Goal: Transaction & Acquisition: Purchase product/service

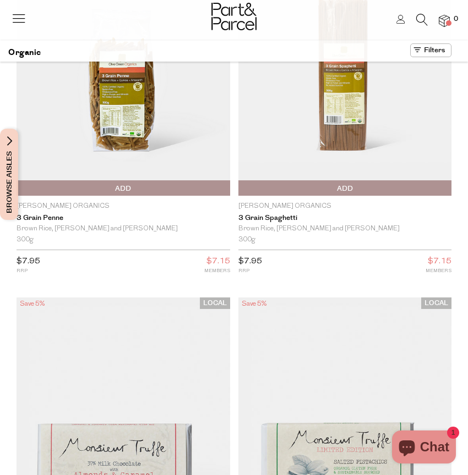
scroll to position [116, 0]
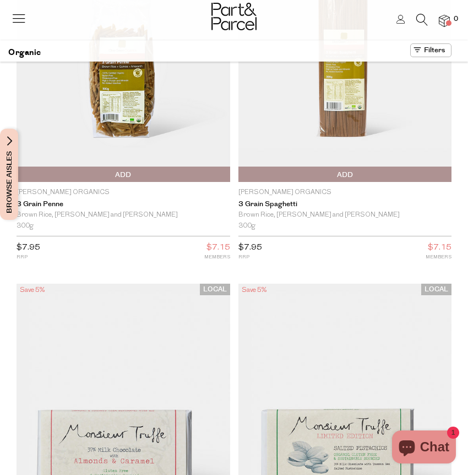
click at [14, 27] on link at bounding box center [18, 23] width 15 height 12
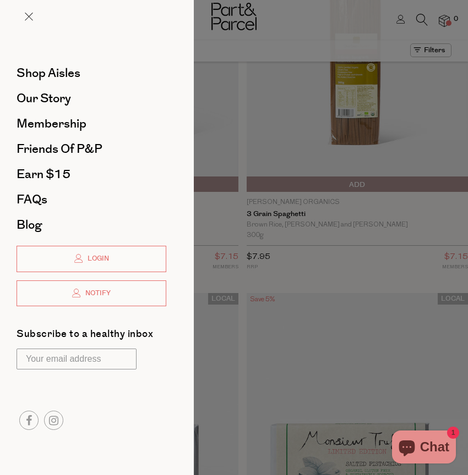
scroll to position [0, 0]
click at [60, 78] on span "Shop Aisles" at bounding box center [49, 73] width 64 height 18
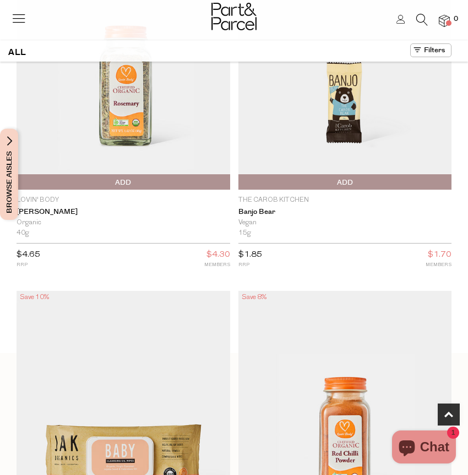
scroll to position [458, 0]
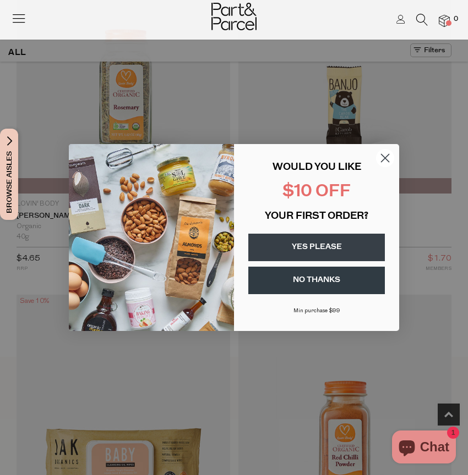
click at [386, 154] on circle "Close dialog" at bounding box center [385, 158] width 18 height 18
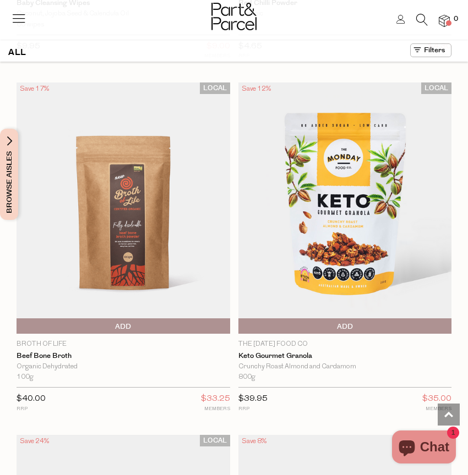
scroll to position [1026, 0]
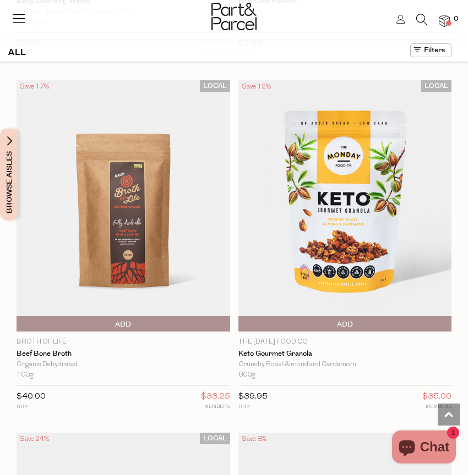
click at [357, 321] on span "Add To Parcel" at bounding box center [345, 324] width 208 height 17
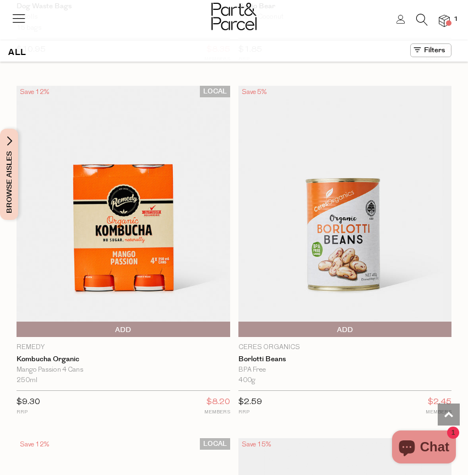
scroll to position [1727, 0]
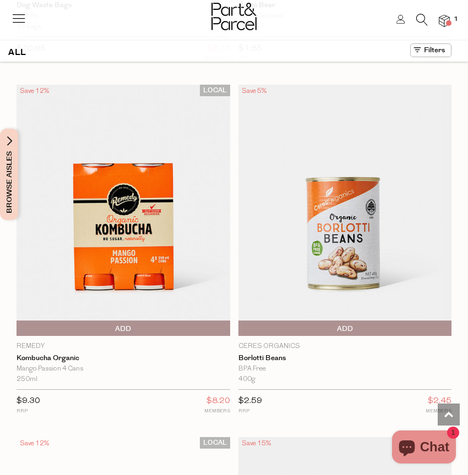
click at [362, 327] on span "Add To Parcel" at bounding box center [345, 329] width 208 height 17
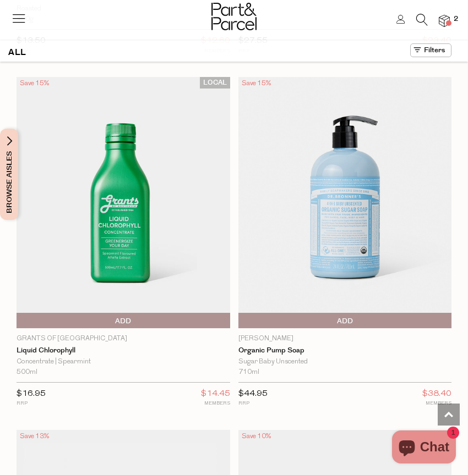
scroll to position [4918, 0]
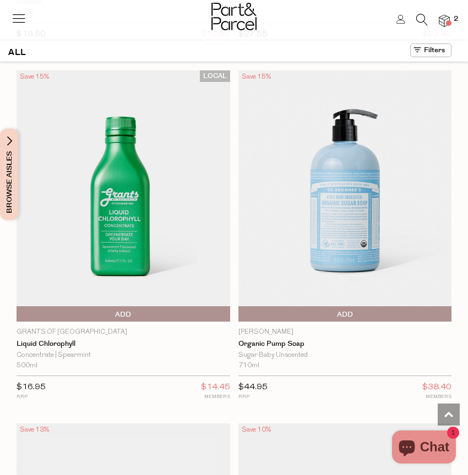
click at [148, 309] on span "Add To Parcel" at bounding box center [123, 314] width 208 height 17
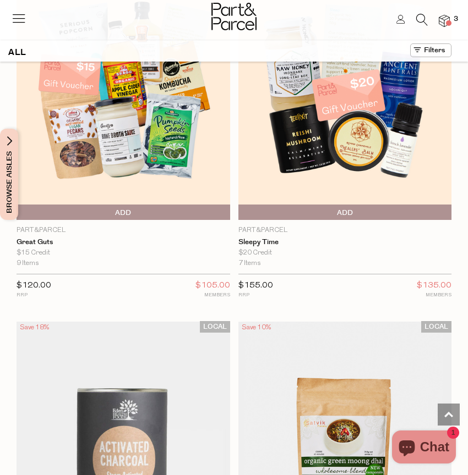
scroll to position [7881, 0]
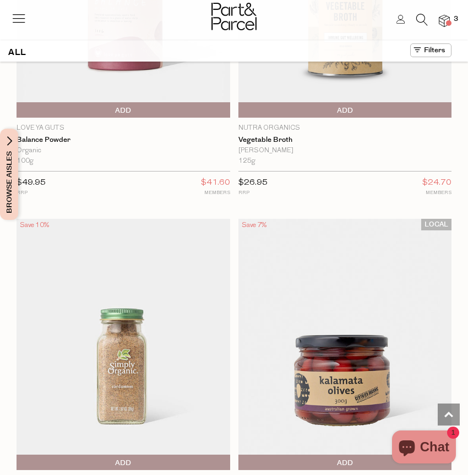
scroll to position [16813, 0]
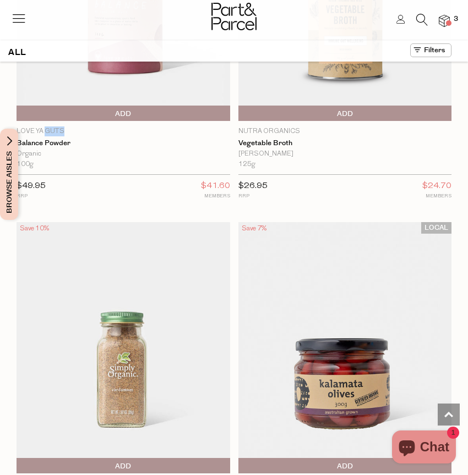
click at [42, 127] on p "Love Ya Guts" at bounding box center [123, 132] width 213 height 10
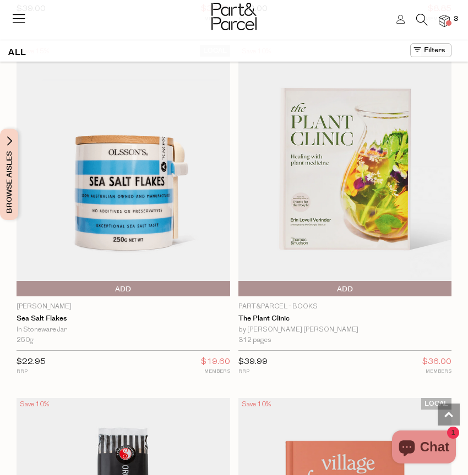
scroll to position [23345, 0]
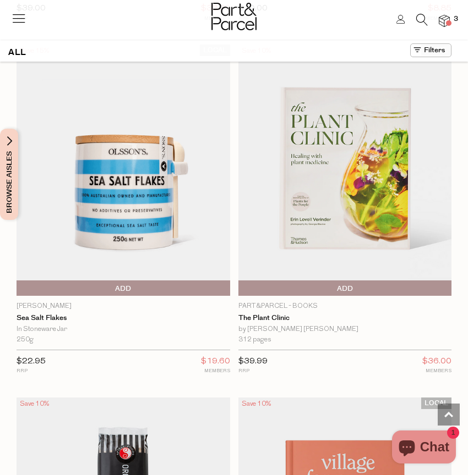
click at [136, 281] on span "Add To Parcel" at bounding box center [123, 289] width 208 height 17
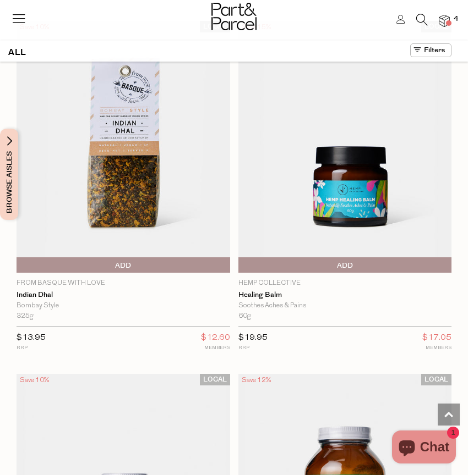
scroll to position [25489, 0]
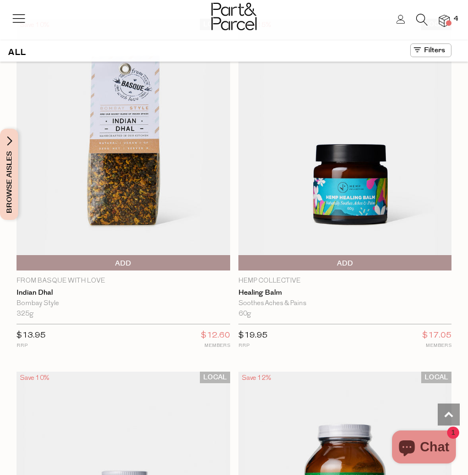
click at [114, 255] on span "Add To Parcel" at bounding box center [123, 263] width 208 height 17
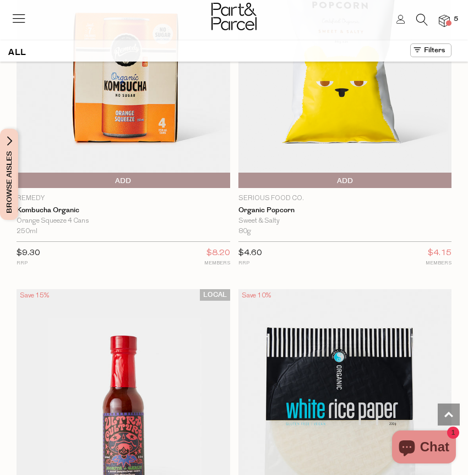
scroll to position [30258, 0]
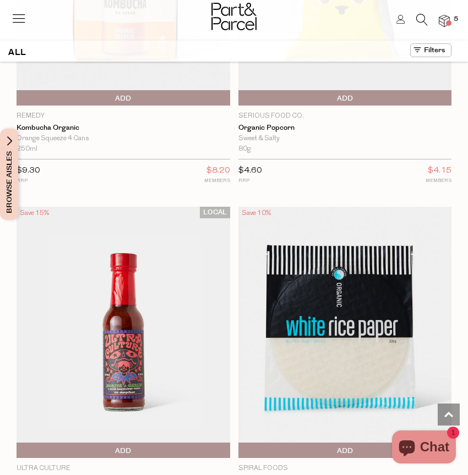
click at [423, 15] on icon at bounding box center [422, 20] width 12 height 12
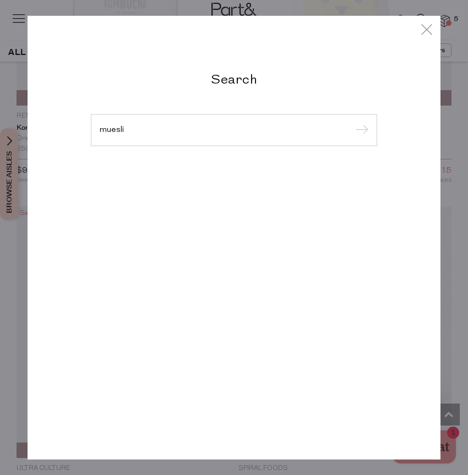
type input "muesli"
click at [352, 123] on input "submit" at bounding box center [360, 131] width 17 height 17
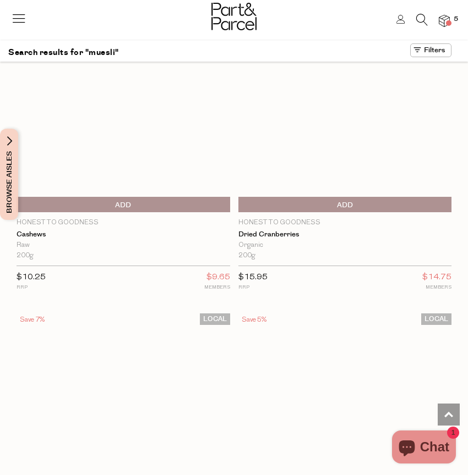
scroll to position [8137, 0]
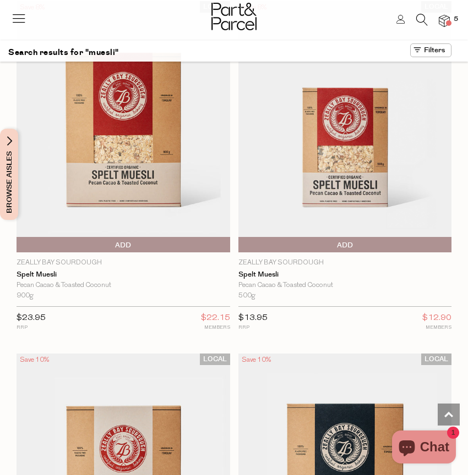
scroll to position [8578, 0]
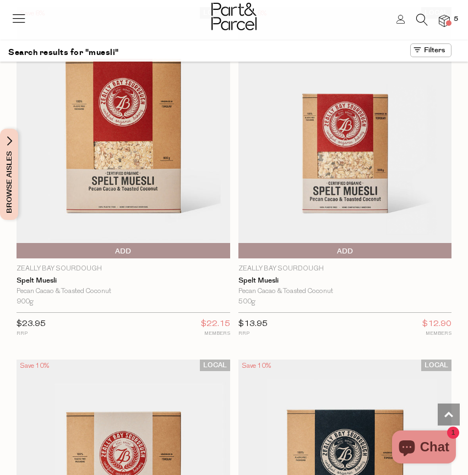
click at [372, 161] on img at bounding box center [344, 132] width 213 height 251
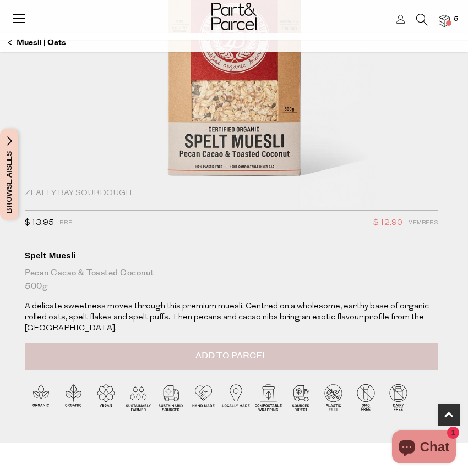
scroll to position [202, 0]
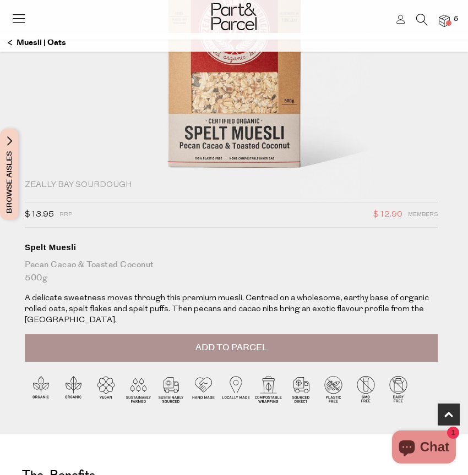
click at [267, 344] on span "Add to Parcel" at bounding box center [231, 348] width 72 height 13
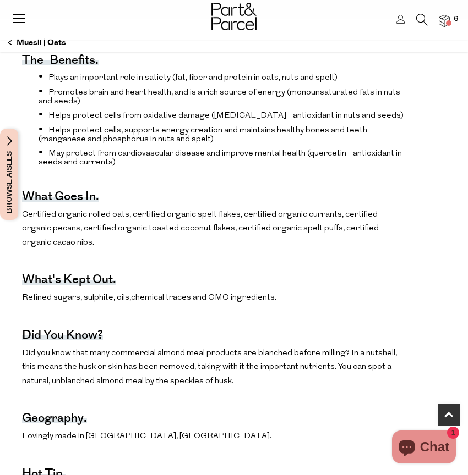
scroll to position [634, 0]
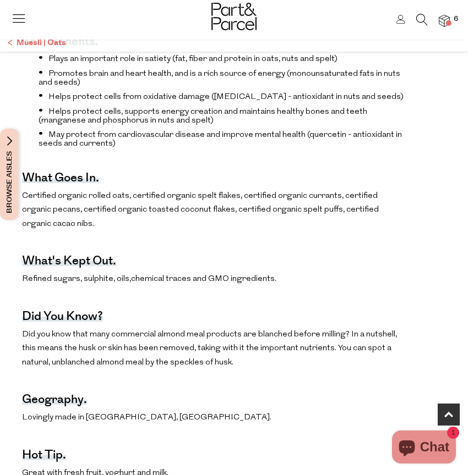
click at [43, 42] on p "Muesli | Oats" at bounding box center [37, 43] width 58 height 19
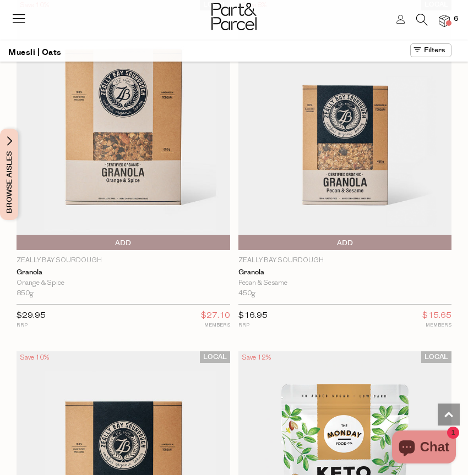
scroll to position [5697, 0]
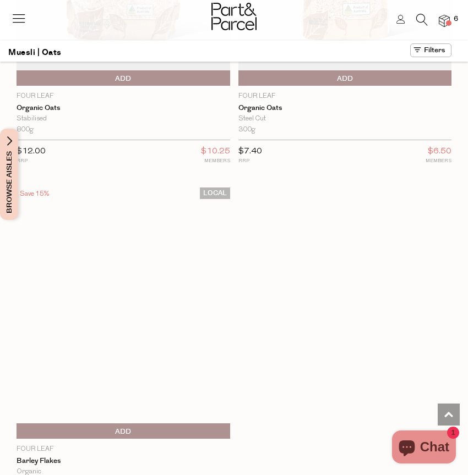
scroll to position [8996, 0]
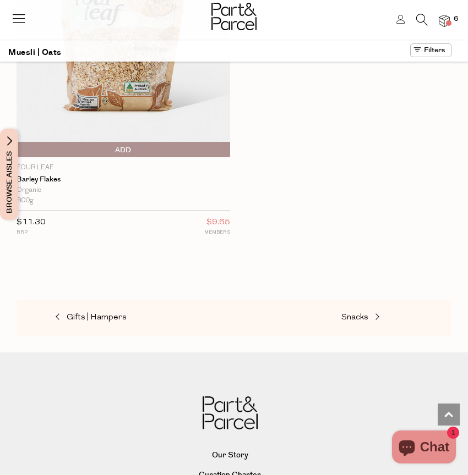
click at [413, 19] on li at bounding box center [416, 22] width 23 height 17
click at [417, 22] on icon at bounding box center [422, 20] width 12 height 12
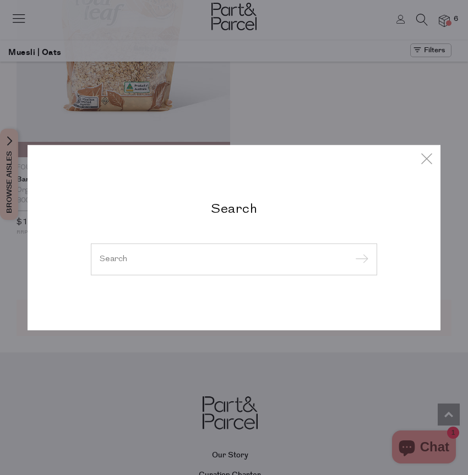
paste input "Love Ya Guts"
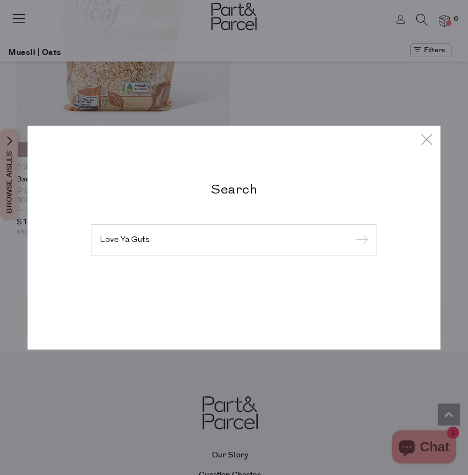
type input "Love Ya Guts"
click at [352, 233] on input "submit" at bounding box center [360, 241] width 17 height 17
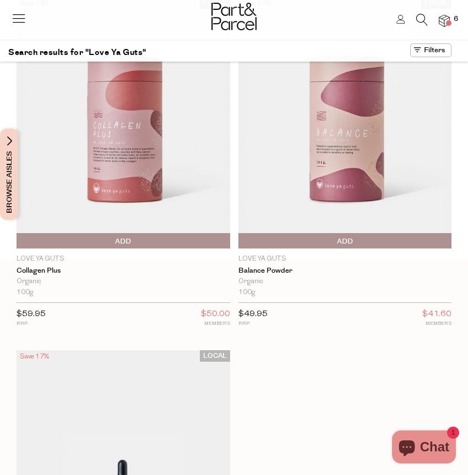
scroll to position [28, 0]
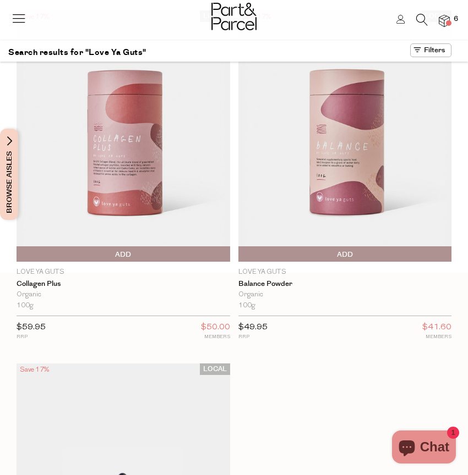
click at [310, 148] on img at bounding box center [344, 135] width 213 height 251
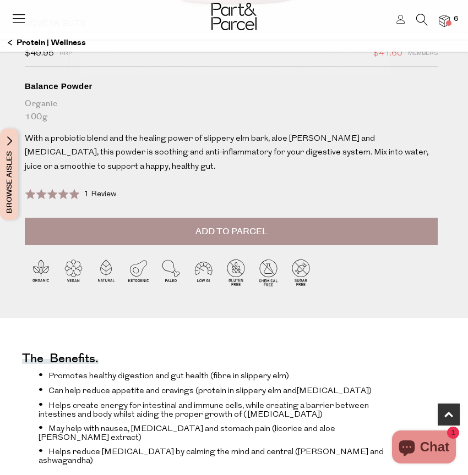
scroll to position [388, 0]
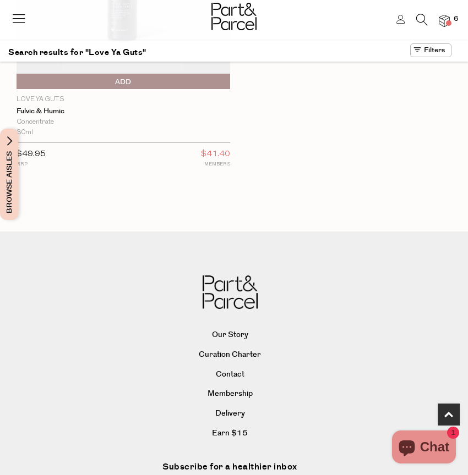
scroll to position [664, 0]
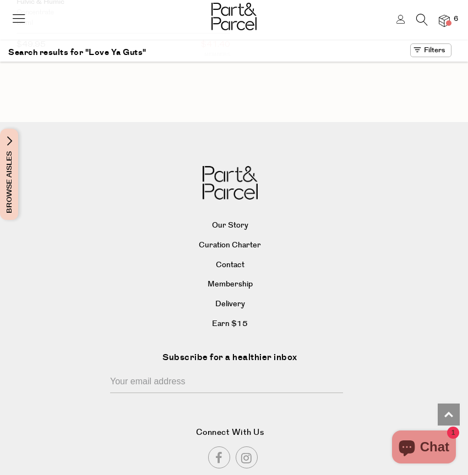
click at [15, 17] on icon at bounding box center [18, 17] width 15 height 15
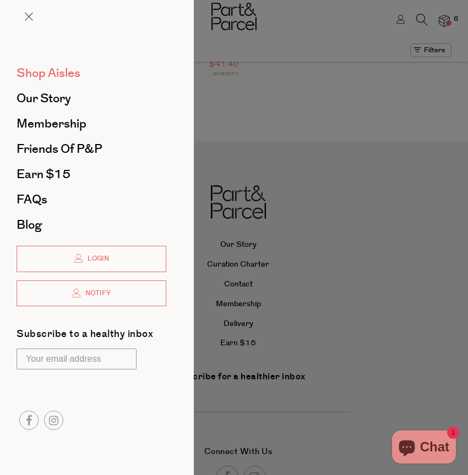
click at [39, 74] on span "Shop Aisles" at bounding box center [49, 73] width 64 height 18
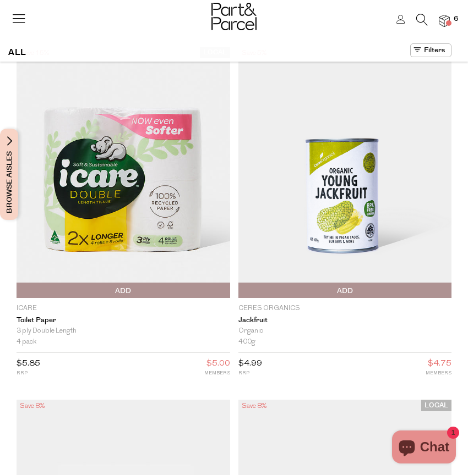
click at [10, 152] on span "Browse Aisles" at bounding box center [9, 174] width 12 height 91
click at [6, 139] on span "Browse Aisles" at bounding box center [9, 174] width 12 height 91
click at [12, 141] on span "Browse Aisles" at bounding box center [9, 174] width 12 height 91
click at [8, 189] on span "Browse Aisles" at bounding box center [9, 174] width 12 height 91
click at [5, 191] on span "Browse Aisles" at bounding box center [9, 174] width 12 height 91
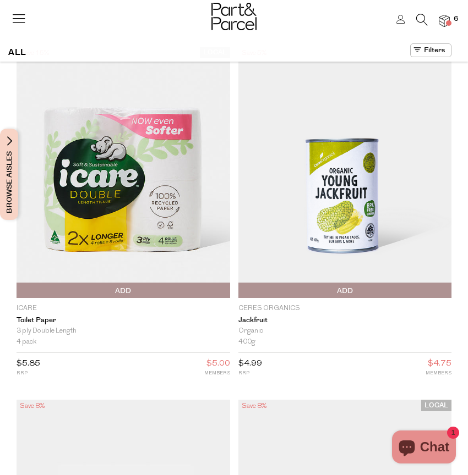
click at [6, 192] on span "Browse Aisles" at bounding box center [9, 174] width 12 height 91
click at [7, 191] on span "Browse Aisles" at bounding box center [9, 174] width 12 height 91
click at [7, 209] on span "Browse Aisles" at bounding box center [9, 174] width 12 height 91
click at [9, 140] on span "Browse Aisles" at bounding box center [9, 174] width 12 height 91
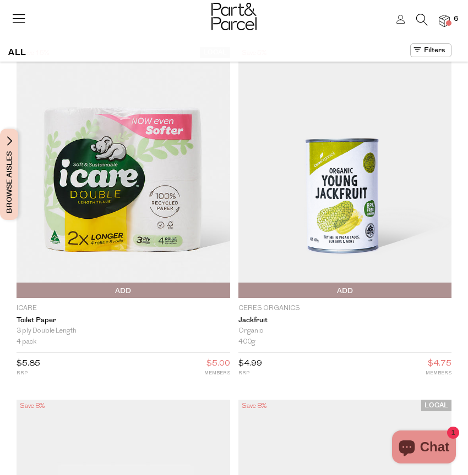
click at [420, 51] on button at bounding box center [430, 50] width 41 height 14
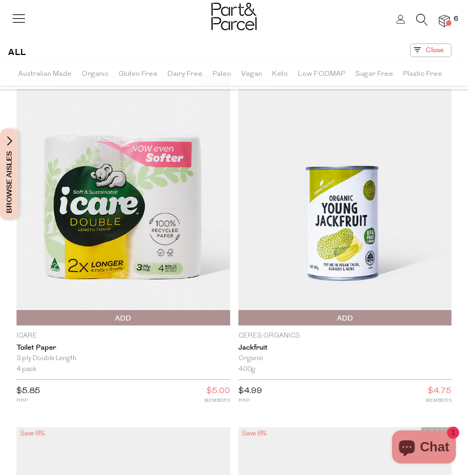
click at [418, 21] on icon at bounding box center [422, 20] width 12 height 12
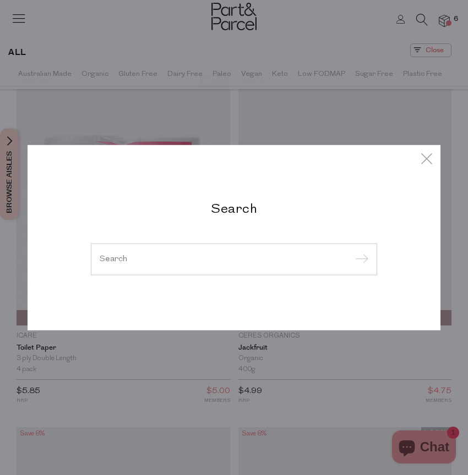
click at [217, 242] on div "Search" at bounding box center [234, 237] width 303 height 75
click at [182, 256] on input "search" at bounding box center [234, 259] width 269 height 8
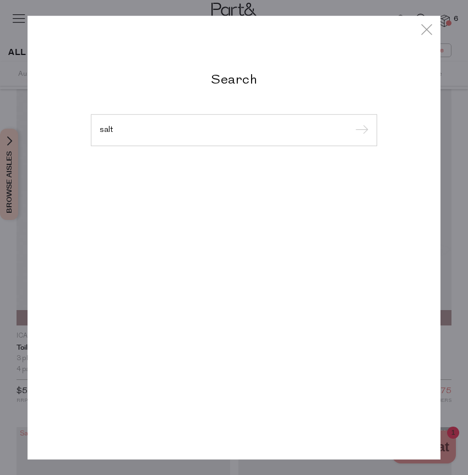
type input "salt"
click at [352, 123] on input "submit" at bounding box center [360, 131] width 17 height 17
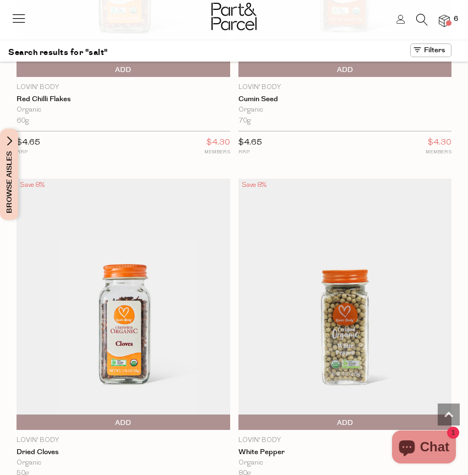
scroll to position [7697, 0]
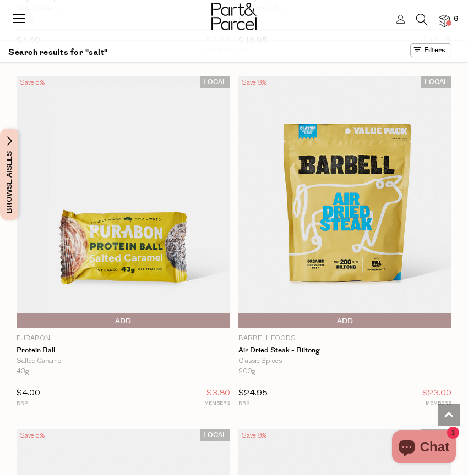
scroll to position [15586, 0]
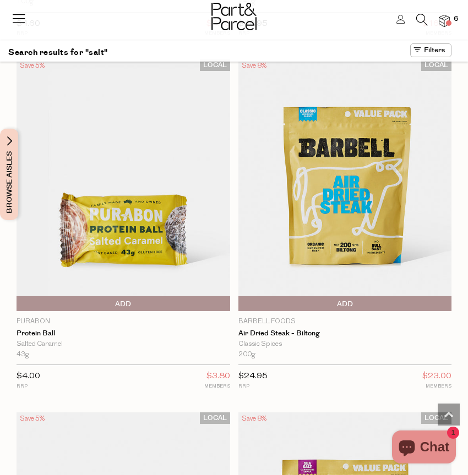
click at [421, 20] on icon at bounding box center [422, 20] width 12 height 12
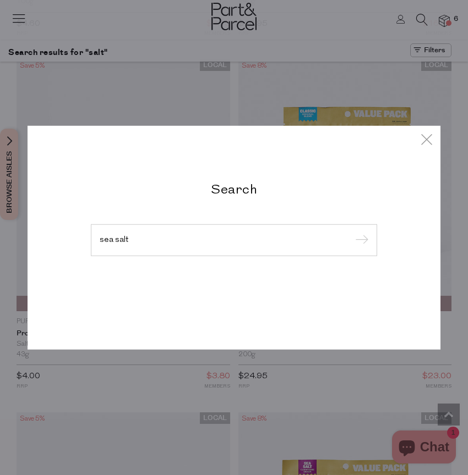
type input "sea salt"
click at [352, 233] on input "submit" at bounding box center [360, 241] width 17 height 17
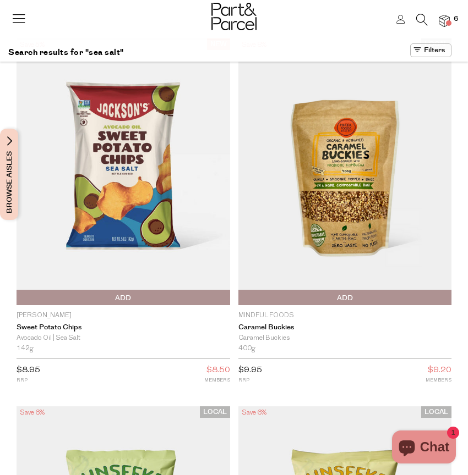
click at [209, 25] on div at bounding box center [234, 18] width 468 height 36
click at [231, 15] on img at bounding box center [233, 17] width 45 height 28
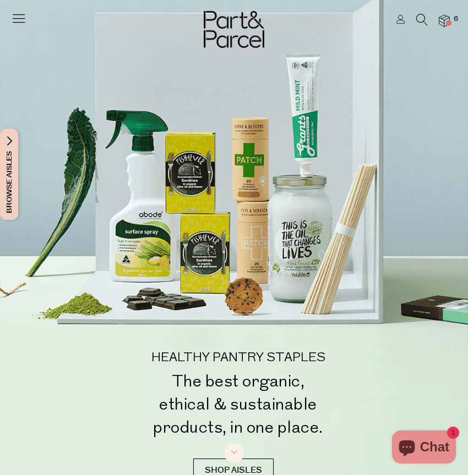
click at [426, 15] on icon at bounding box center [422, 20] width 12 height 12
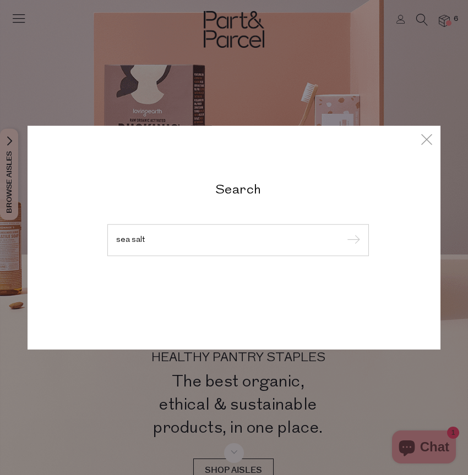
type input "sea salt"
click at [343, 233] on input "submit" at bounding box center [351, 241] width 17 height 17
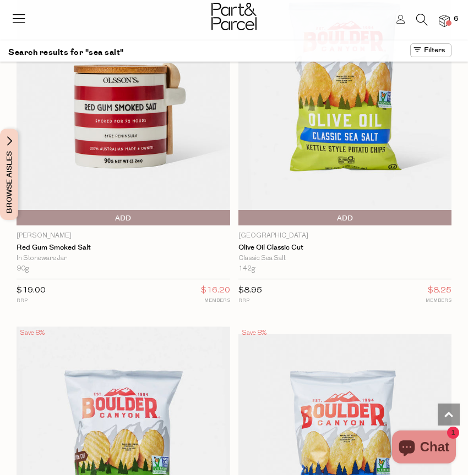
scroll to position [7180, 0]
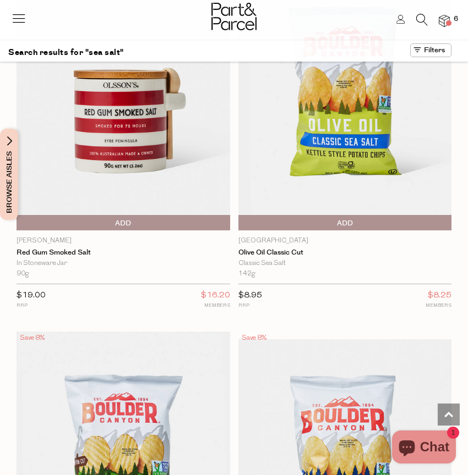
click at [42, 236] on p "[PERSON_NAME]" at bounding box center [123, 241] width 213 height 10
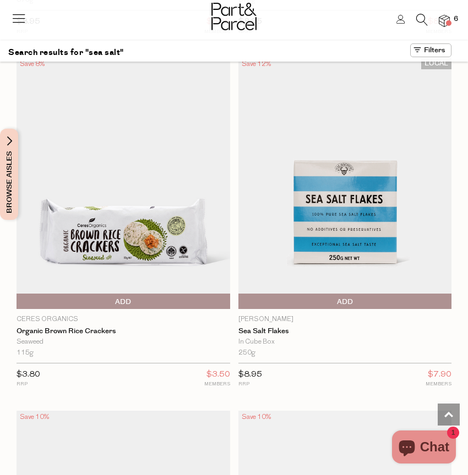
scroll to position [9942, 0]
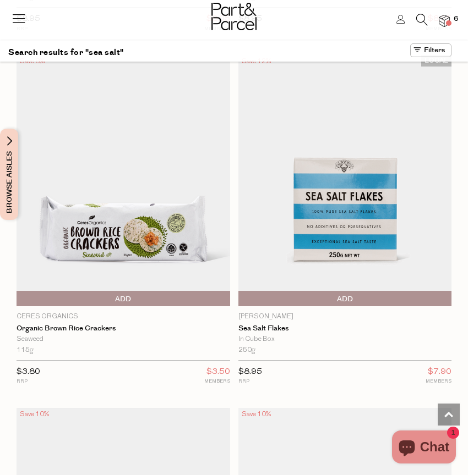
click at [421, 20] on icon at bounding box center [422, 20] width 12 height 12
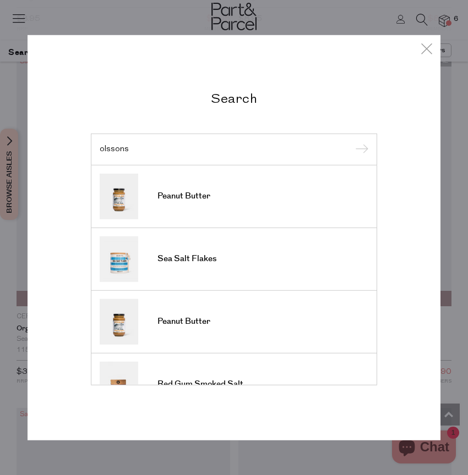
type input "olssons"
click at [352, 142] on input "submit" at bounding box center [360, 150] width 17 height 17
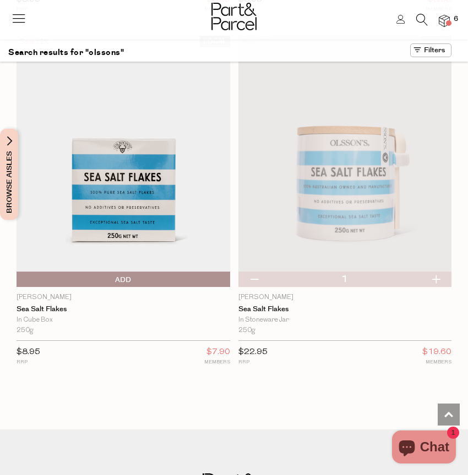
scroll to position [1085, 0]
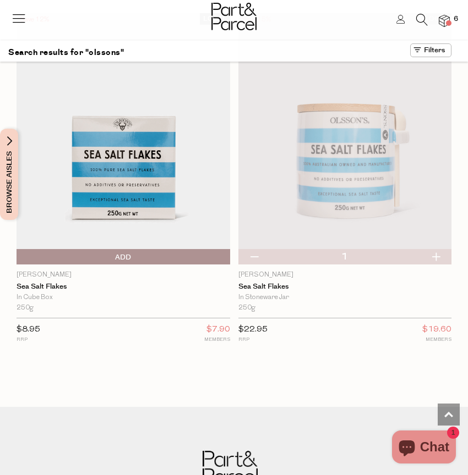
click at [259, 254] on button "button" at bounding box center [253, 256] width 31 height 15
type input "0"
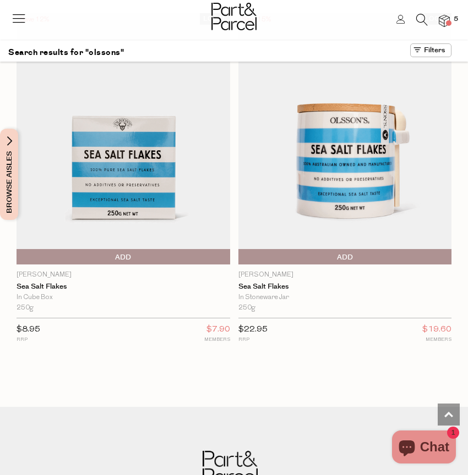
click at [135, 180] on img at bounding box center [123, 138] width 213 height 251
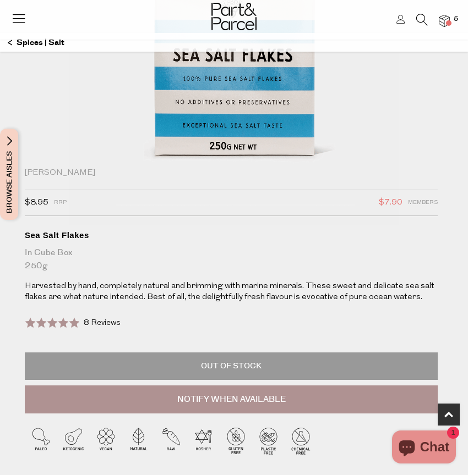
scroll to position [290, 0]
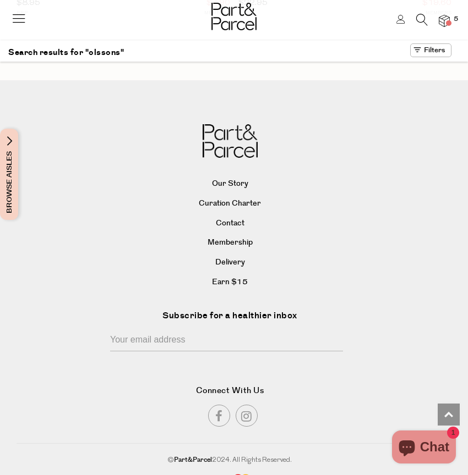
scroll to position [1433, 0]
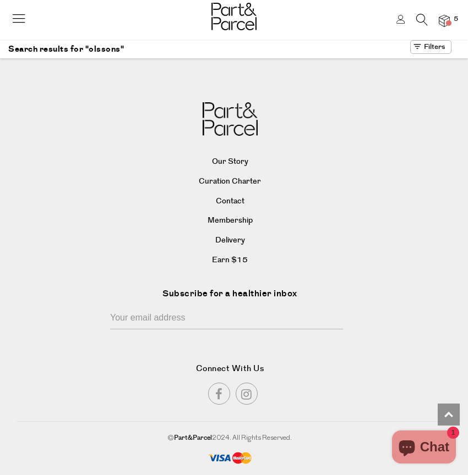
click at [23, 23] on icon at bounding box center [18, 17] width 15 height 15
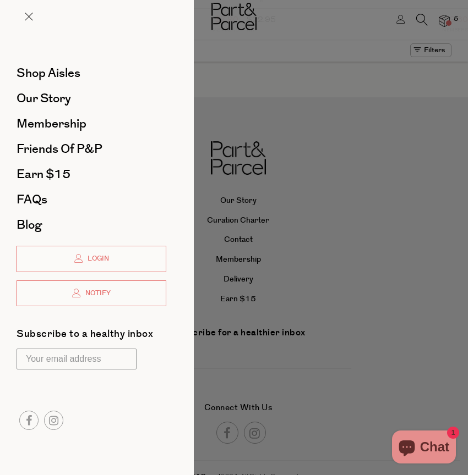
click at [447, 22] on div at bounding box center [234, 237] width 468 height 475
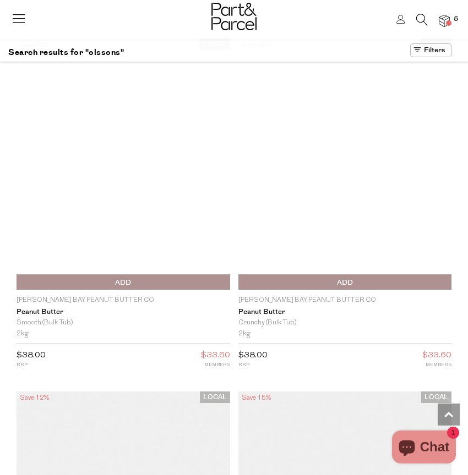
scroll to position [1433, 0]
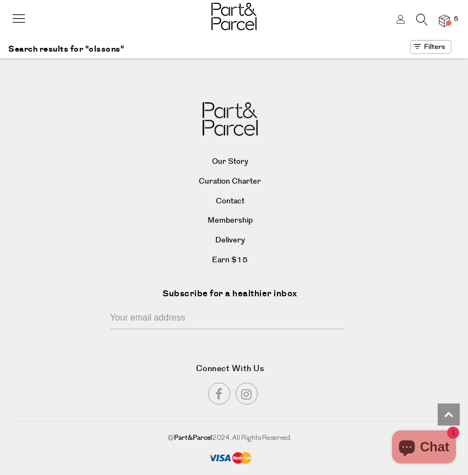
click at [447, 22] on span at bounding box center [449, 23] width 6 height 6
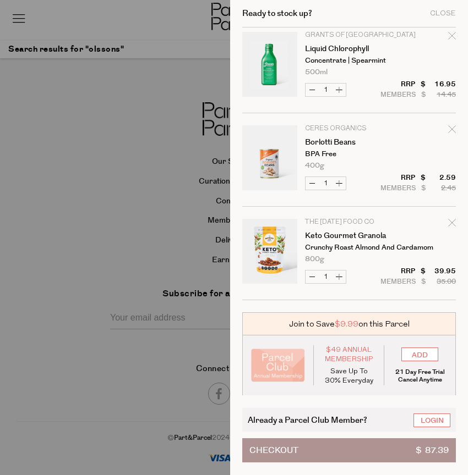
scroll to position [195, 0]
